Goal: Obtain resource: Download file/media

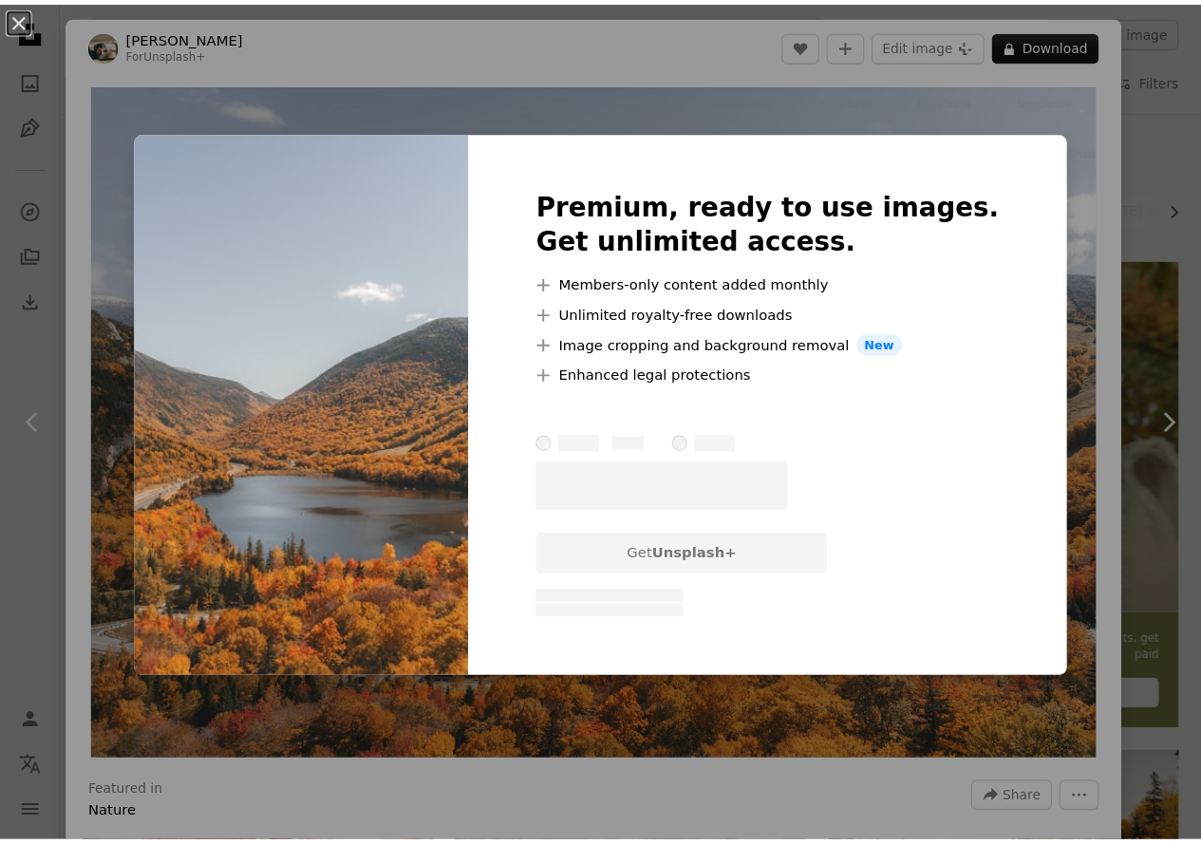
scroll to position [17013, 0]
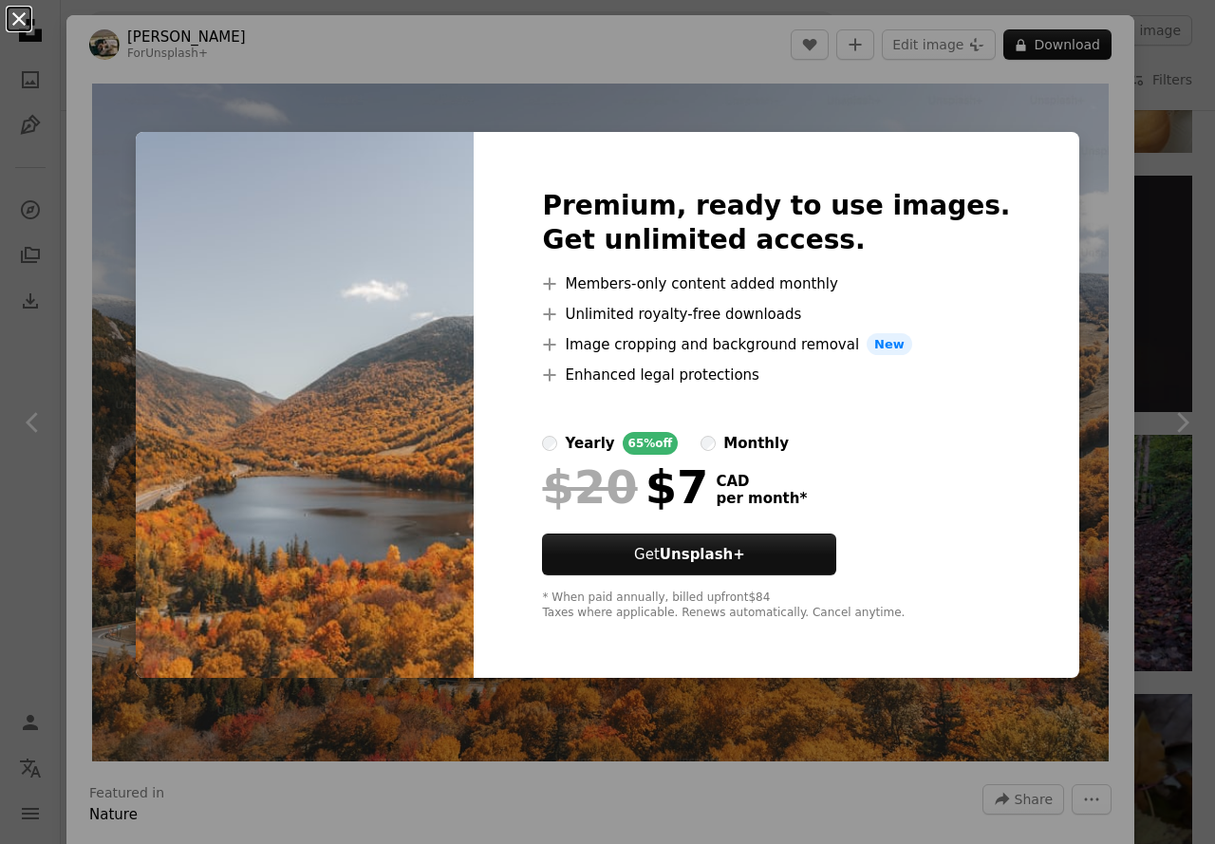
click at [12, 15] on button "An X shape" at bounding box center [19, 19] width 23 height 23
